Goal: Task Accomplishment & Management: Complete application form

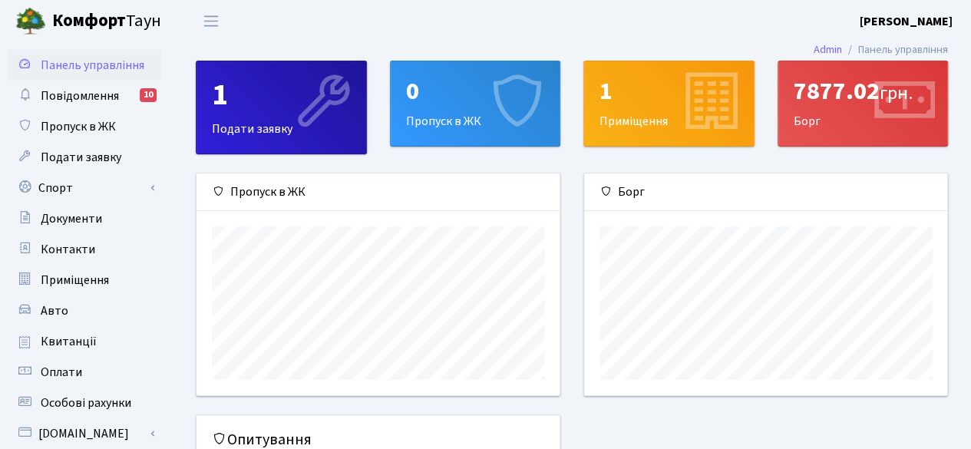
scroll to position [221, 364]
click at [502, 104] on icon at bounding box center [515, 103] width 73 height 73
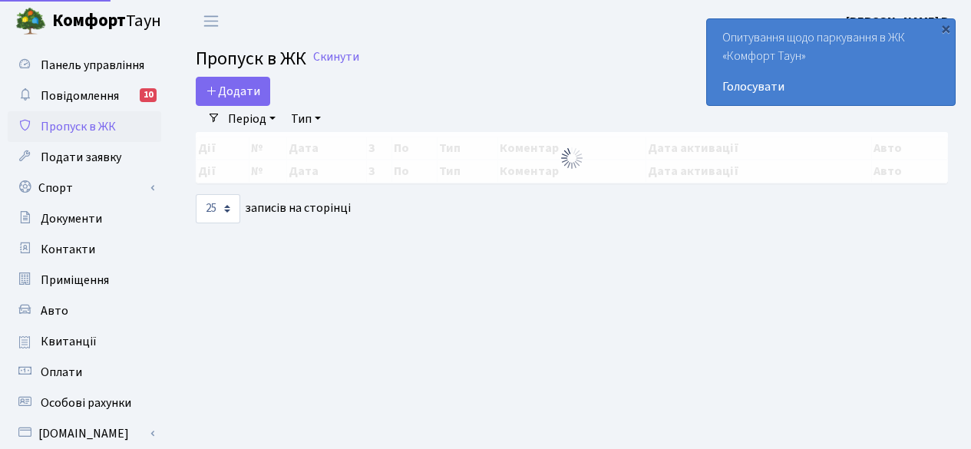
select select "25"
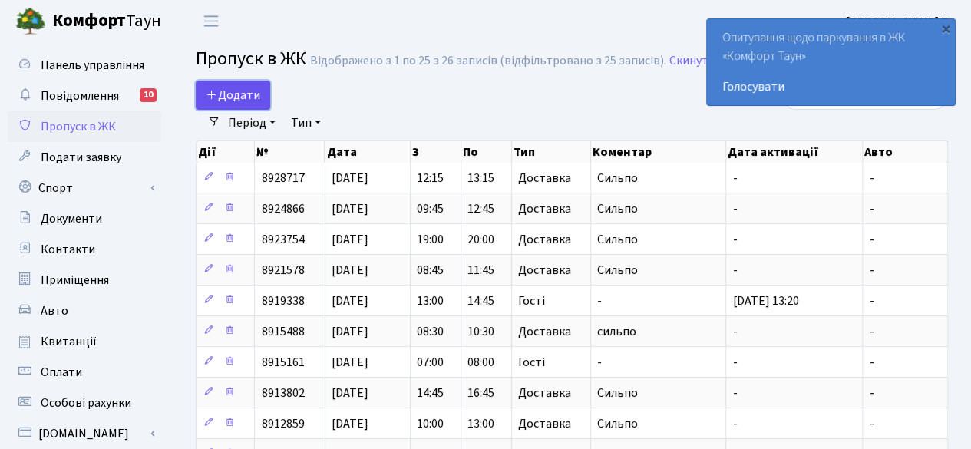
click at [255, 87] on span "Додати" at bounding box center [233, 95] width 55 height 17
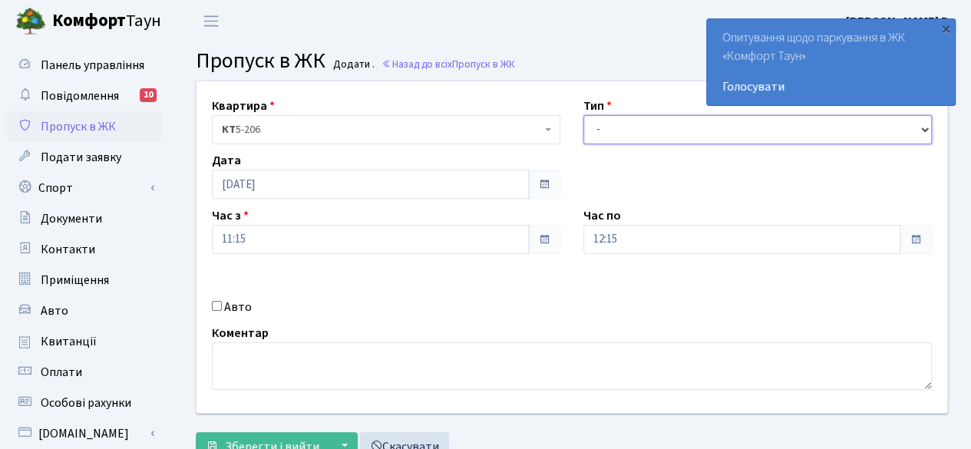
click at [720, 130] on select "- Доставка Таксі Гості Сервіс" at bounding box center [757, 129] width 349 height 29
select select "1"
click at [583, 115] on select "- Доставка Таксі Гості Сервіс" at bounding box center [757, 129] width 349 height 29
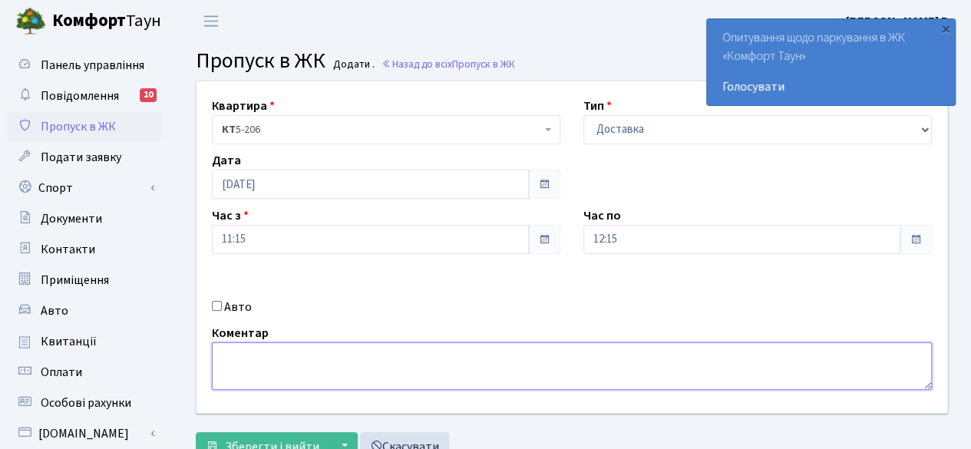
click at [442, 364] on textarea at bounding box center [572, 366] width 720 height 48
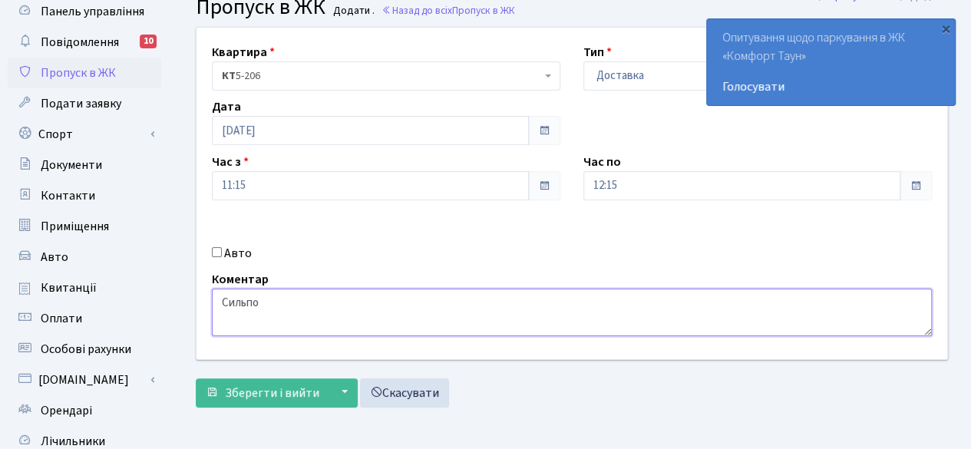
scroll to position [77, 0]
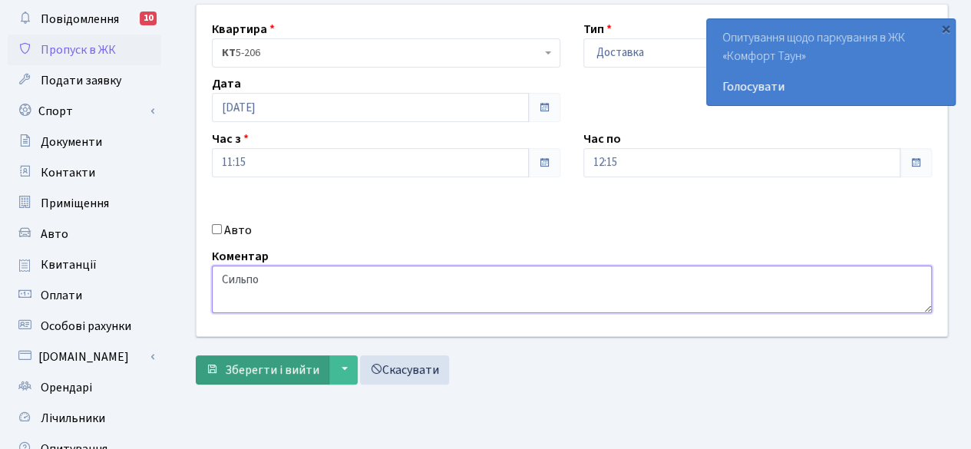
type textarea "Сильпо"
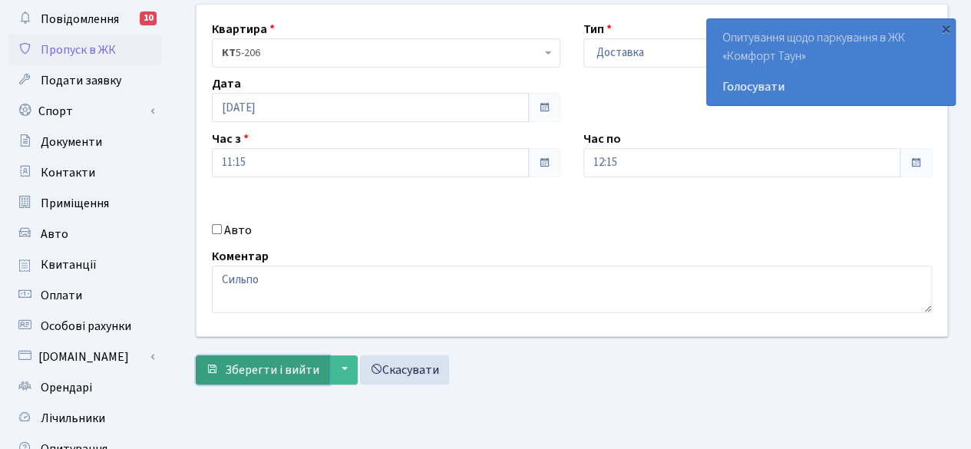
click at [258, 365] on span "Зберегти і вийти" at bounding box center [272, 370] width 94 height 17
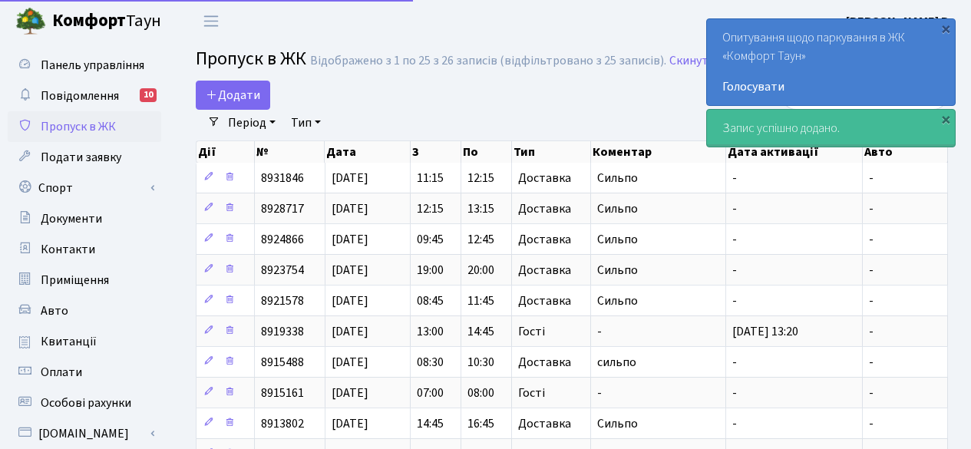
select select "25"
